Goal: Use online tool/utility: Use online tool/utility

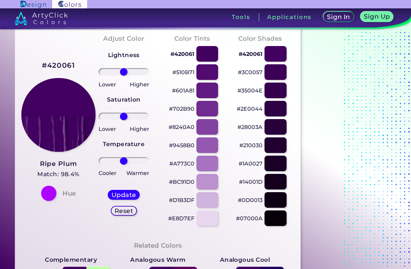
scroll to position [35, 0]
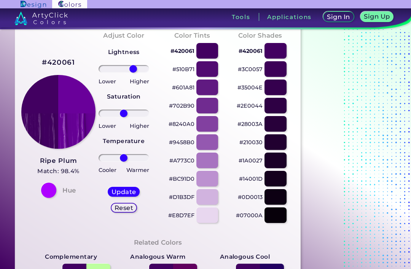
type input "41"
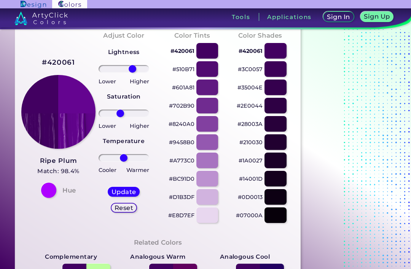
type input "-16"
click at [124, 155] on input "range" at bounding box center [124, 158] width 51 height 8
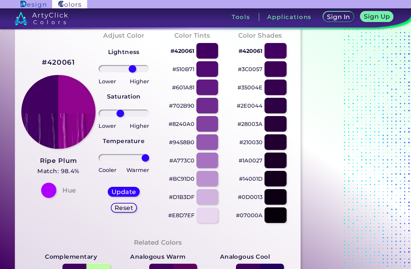
type input "100"
click at [130, 189] on h5 "Update" at bounding box center [123, 192] width 23 height 6
type input "#90048e"
type input "0"
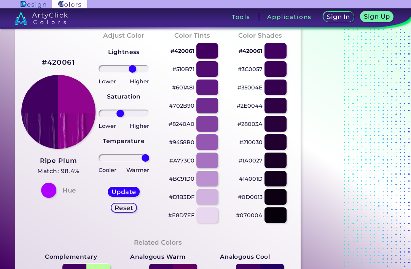
type input "0"
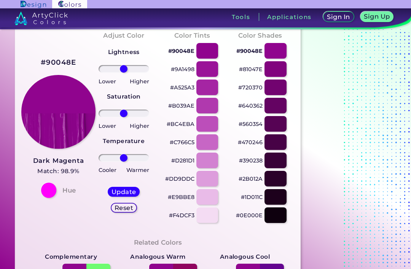
click at [127, 209] on h5 "Reset" at bounding box center [123, 208] width 17 height 6
click at [128, 208] on h5 "Reset" at bounding box center [123, 208] width 17 height 6
click at [134, 206] on div "Reset" at bounding box center [124, 207] width 24 height 9
click at [130, 206] on h5 "Reset" at bounding box center [123, 208] width 17 height 6
